Goal: Find specific page/section: Find specific page/section

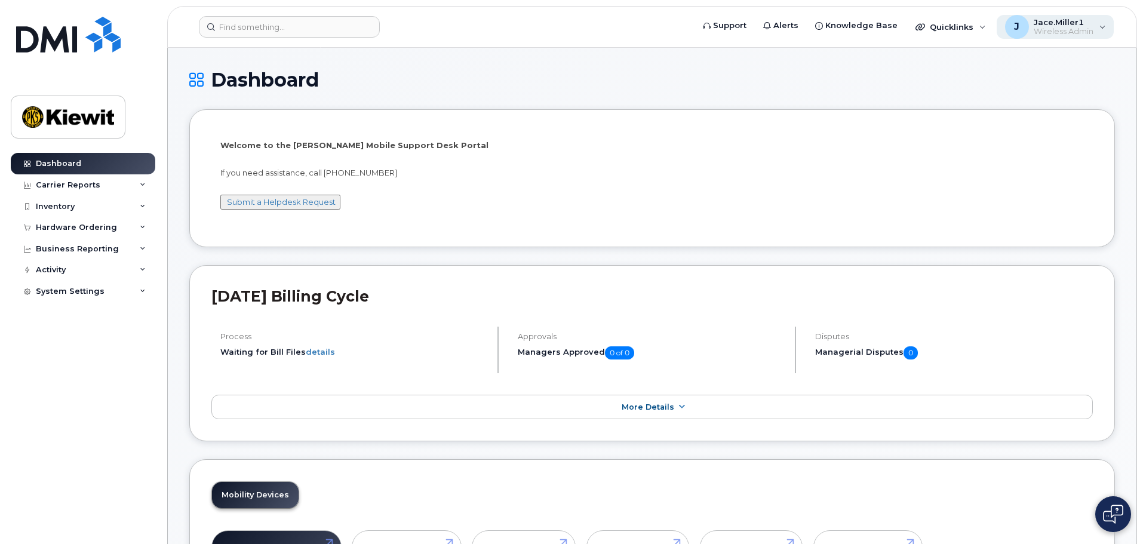
click at [1073, 30] on span "Wireless Admin" at bounding box center [1064, 32] width 60 height 10
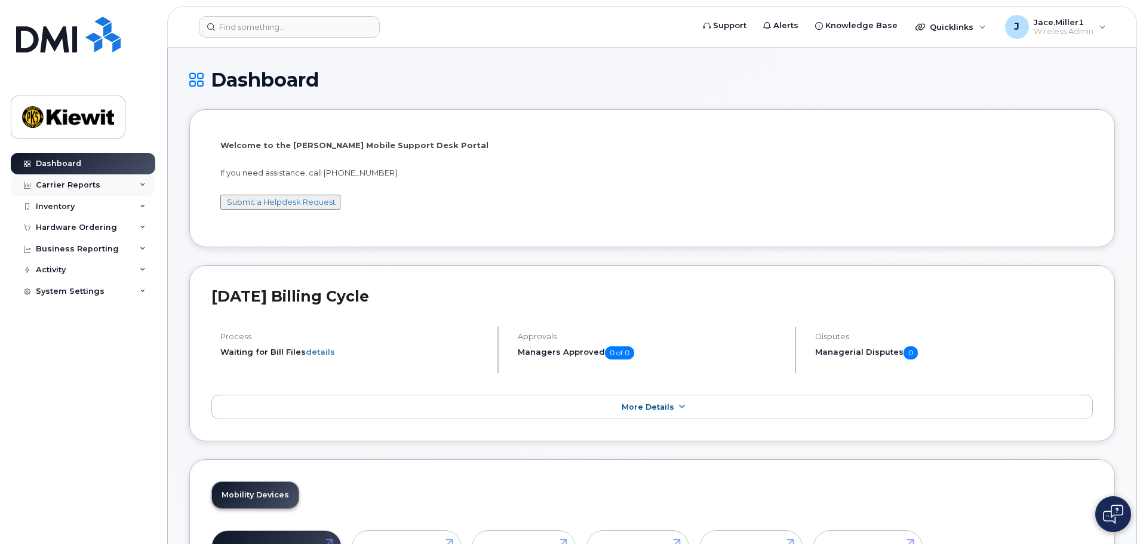
click at [128, 189] on div "Carrier Reports" at bounding box center [83, 185] width 145 height 22
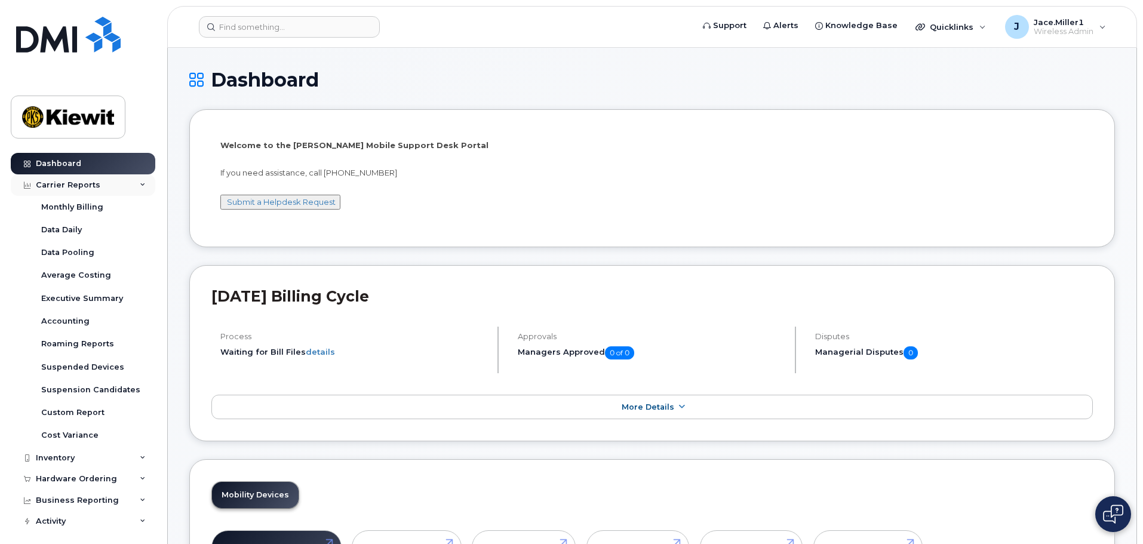
click at [128, 189] on div "Carrier Reports" at bounding box center [83, 185] width 145 height 22
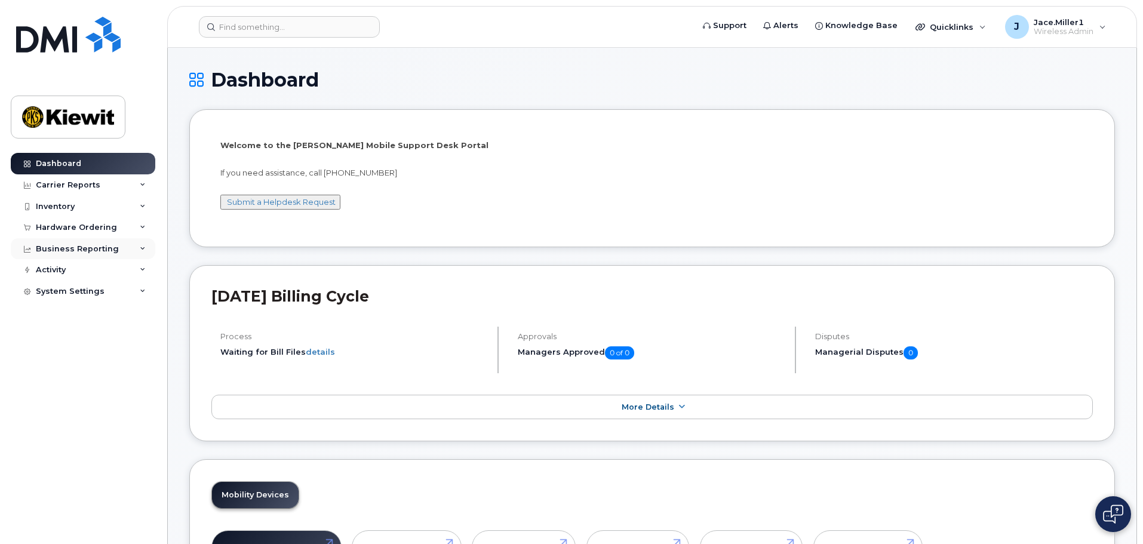
click at [122, 245] on div "Business Reporting" at bounding box center [83, 249] width 145 height 22
click at [106, 225] on div "Hardware Ordering" at bounding box center [76, 228] width 81 height 10
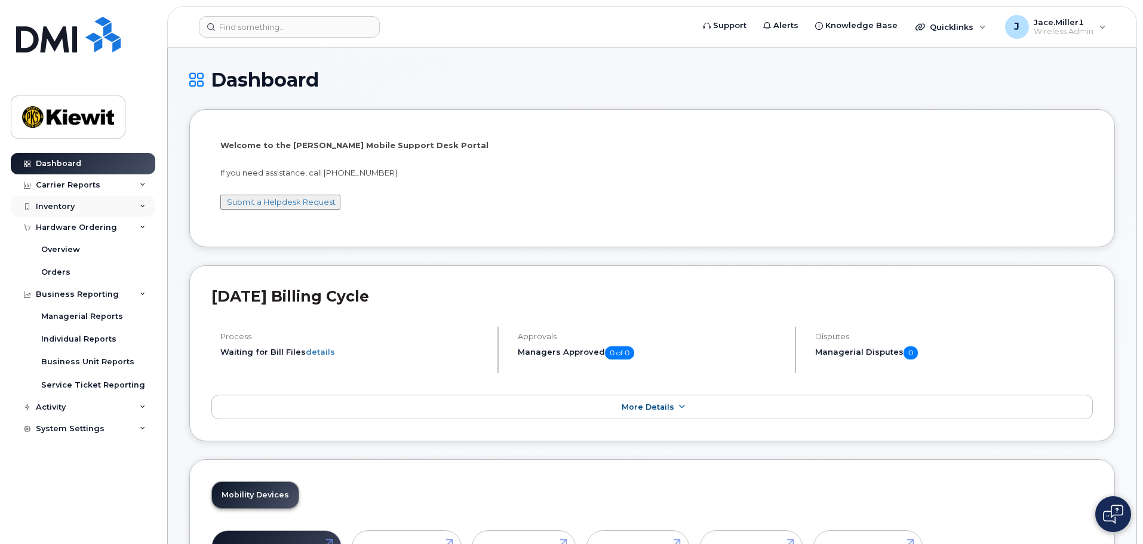
click at [78, 202] on div "Inventory" at bounding box center [83, 207] width 145 height 22
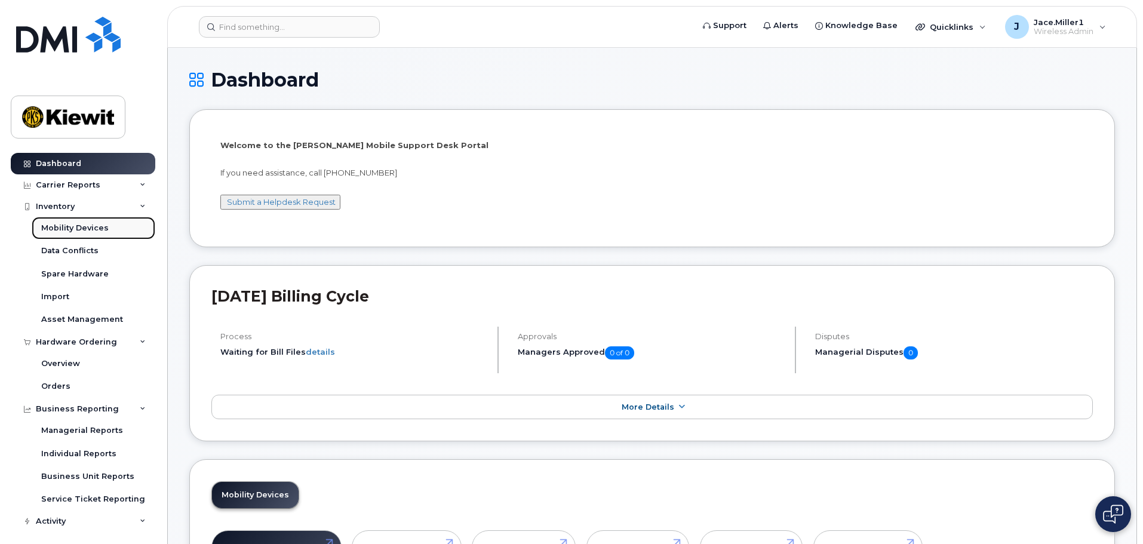
click at [85, 232] on div "Mobility Devices" at bounding box center [74, 228] width 67 height 11
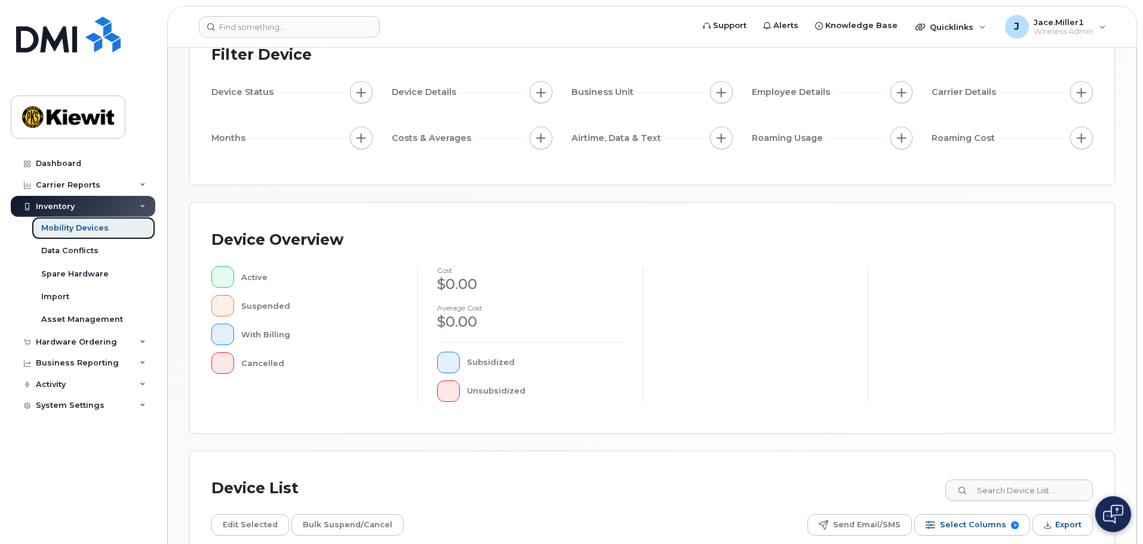
scroll to position [239, 0]
